Goal: Task Accomplishment & Management: Use online tool/utility

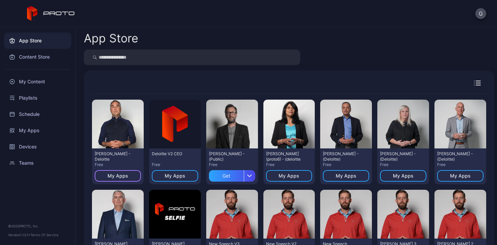
click at [121, 172] on div "My Apps" at bounding box center [118, 175] width 46 height 11
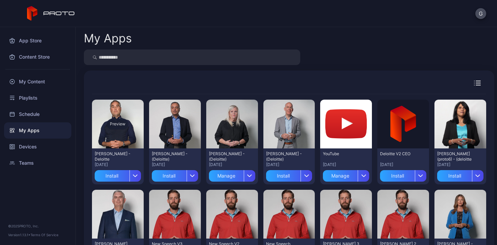
click at [120, 134] on div "Preview" at bounding box center [118, 123] width 52 height 49
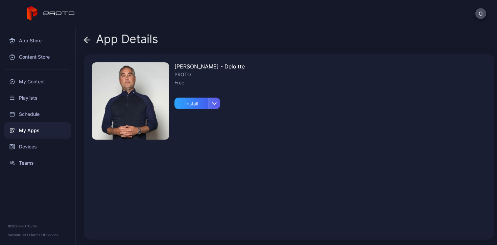
click at [215, 103] on icon "button" at bounding box center [215, 103] width 4 height 2
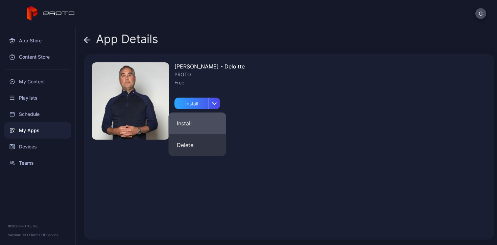
click at [209, 121] on button "Install" at bounding box center [197, 123] width 57 height 22
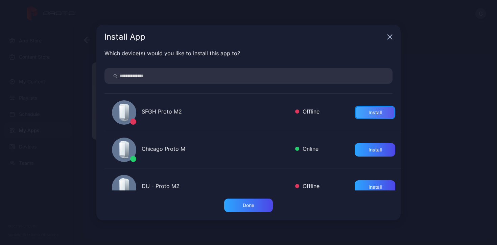
click at [372, 110] on div "Install" at bounding box center [375, 112] width 13 height 5
click at [389, 37] on icon "button" at bounding box center [389, 36] width 5 height 5
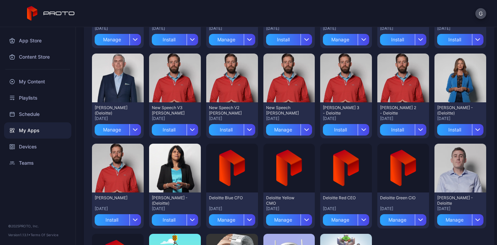
scroll to position [228, 0]
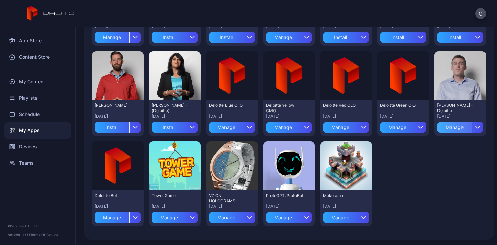
click at [454, 127] on div "Manage" at bounding box center [454, 126] width 35 height 11
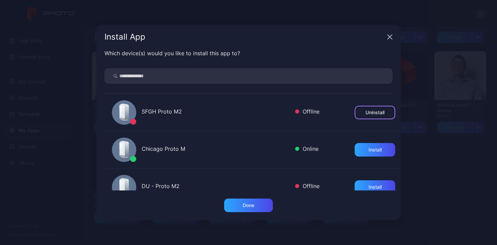
click at [367, 110] on div "Uninstall" at bounding box center [375, 112] width 19 height 5
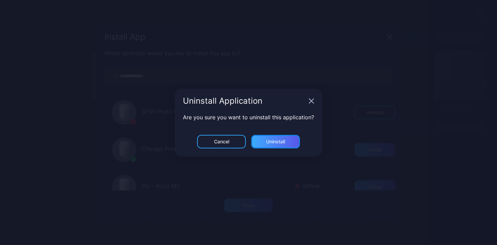
click at [264, 138] on div "Uninstall" at bounding box center [275, 142] width 49 height 14
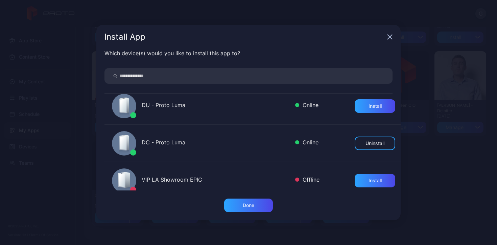
scroll to position [313, 0]
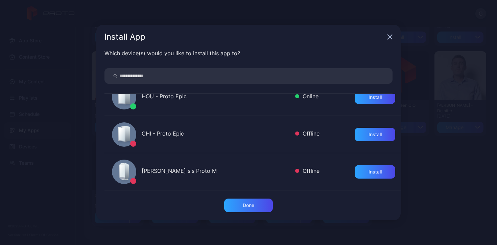
click at [392, 35] on icon "button" at bounding box center [390, 37] width 4 height 4
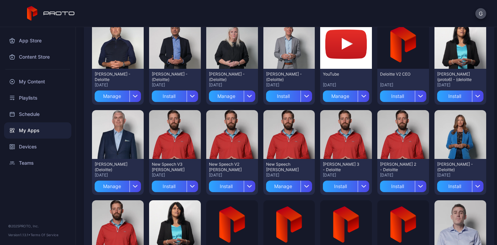
scroll to position [80, 0]
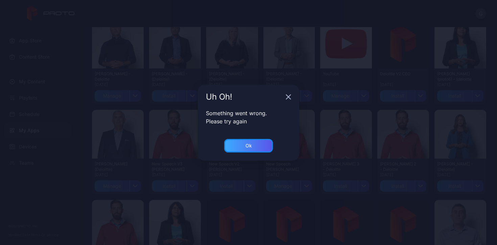
click at [240, 145] on div "Ok" at bounding box center [248, 146] width 49 height 14
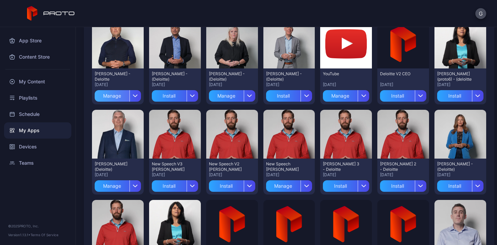
scroll to position [54, 0]
